Goal: Entertainment & Leisure: Consume media (video, audio)

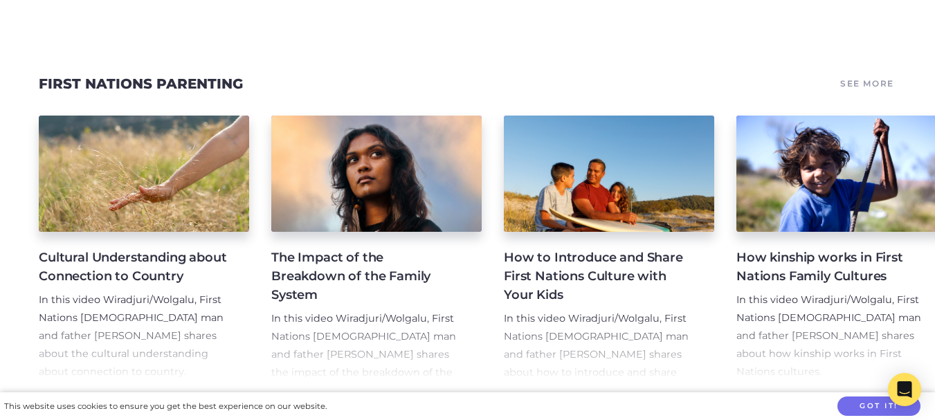
scroll to position [1310, 0]
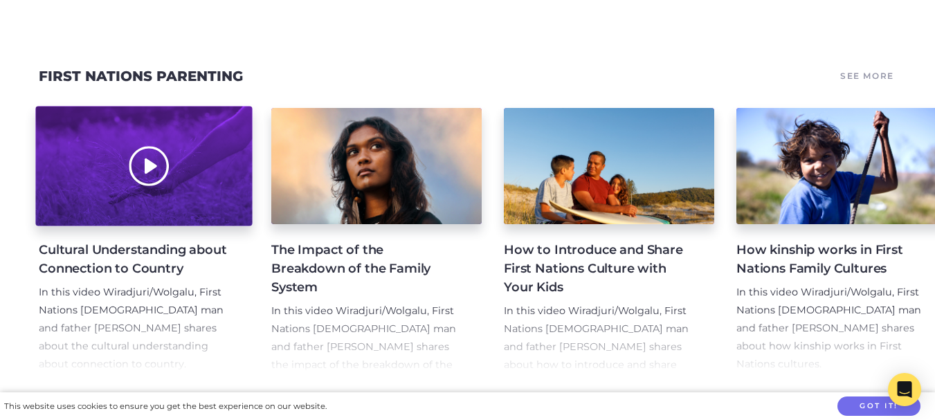
click at [146, 152] on div at bounding box center [143, 166] width 217 height 120
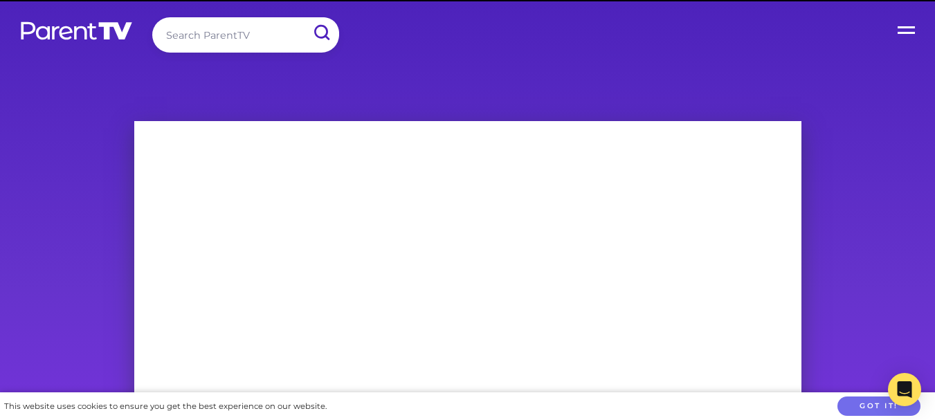
scroll to position [194, 0]
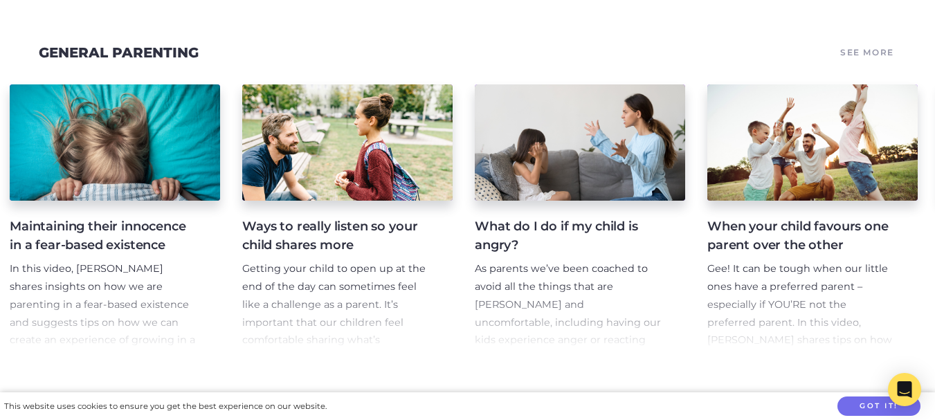
scroll to position [0, 1201]
